Goal: Task Accomplishment & Management: Use online tool/utility

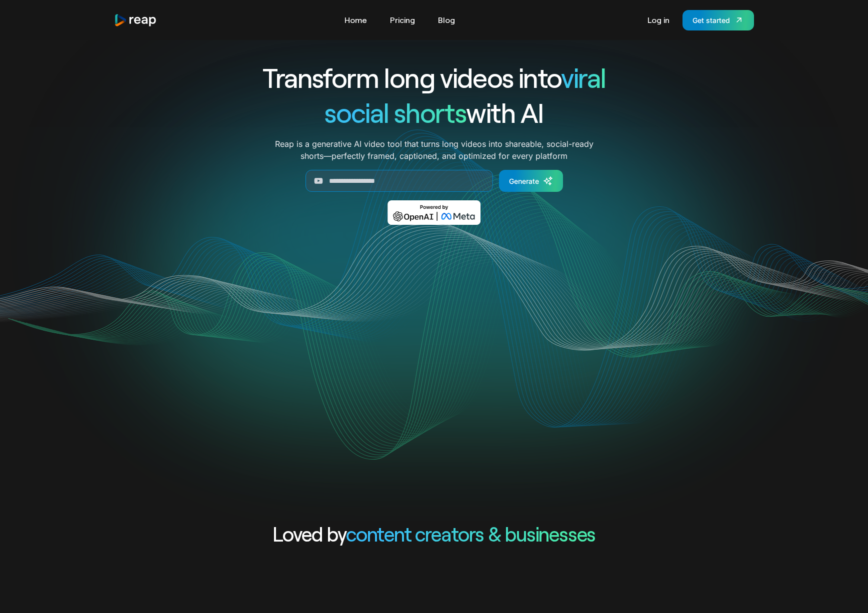
click at [339, 51] on div "Transform long videos into viral social shorts with AI Reap is a generative AI …" at bounding box center [434, 280] width 640 height 481
click at [656, 16] on link "Log in" at bounding box center [658, 20] width 32 height 16
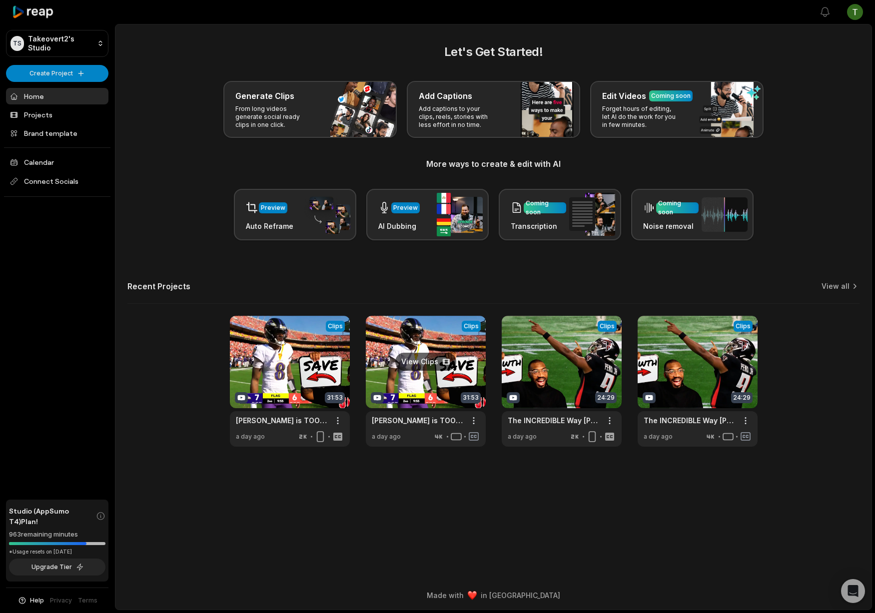
click at [408, 379] on link at bounding box center [426, 381] width 120 height 131
